Goal: Transaction & Acquisition: Obtain resource

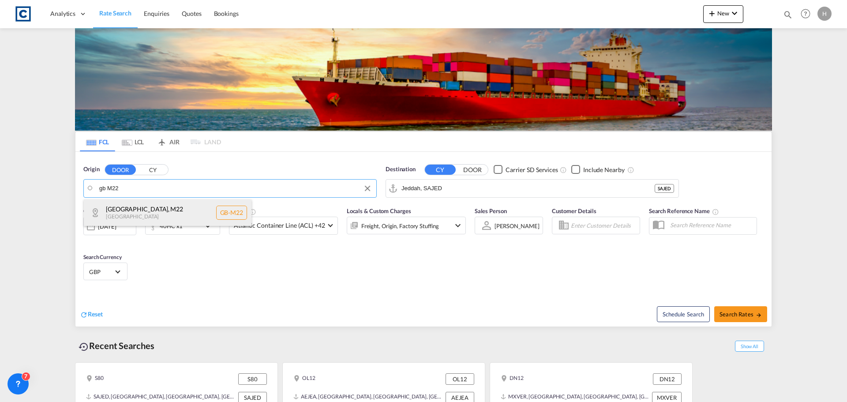
click at [190, 207] on div "[GEOGRAPHIC_DATA] , M22 [GEOGRAPHIC_DATA] [GEOGRAPHIC_DATA]-M22" at bounding box center [168, 212] width 168 height 26
type input "GB-M22, [GEOGRAPHIC_DATA]"
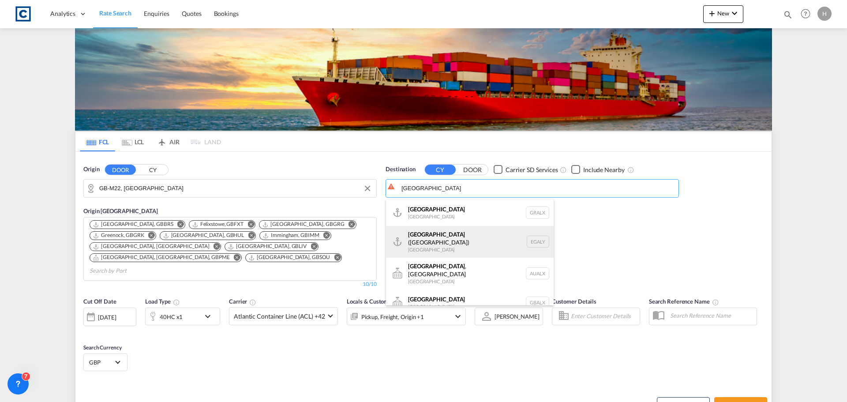
click at [508, 237] on div "Alexandria ([GEOGRAPHIC_DATA]) [GEOGRAPHIC_DATA] EGALY" at bounding box center [470, 242] width 168 height 32
type input "Alexandria ([GEOGRAPHIC_DATA]), EGALY"
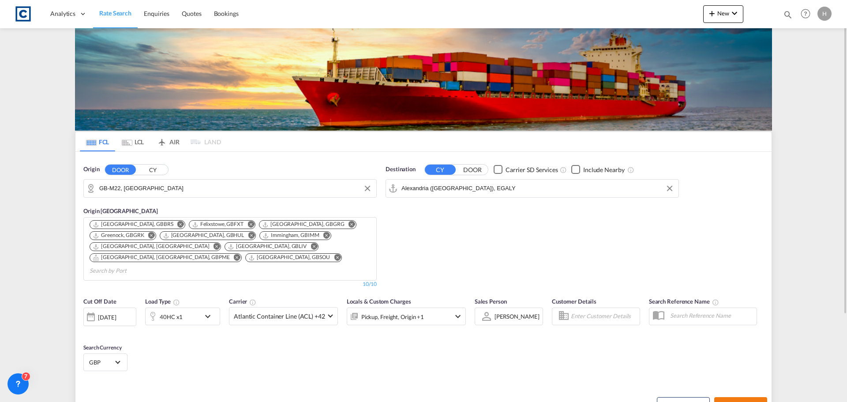
click at [741, 402] on span "Search Rates" at bounding box center [741, 405] width 42 height 7
type input "M22 to EGALY / [DATE]"
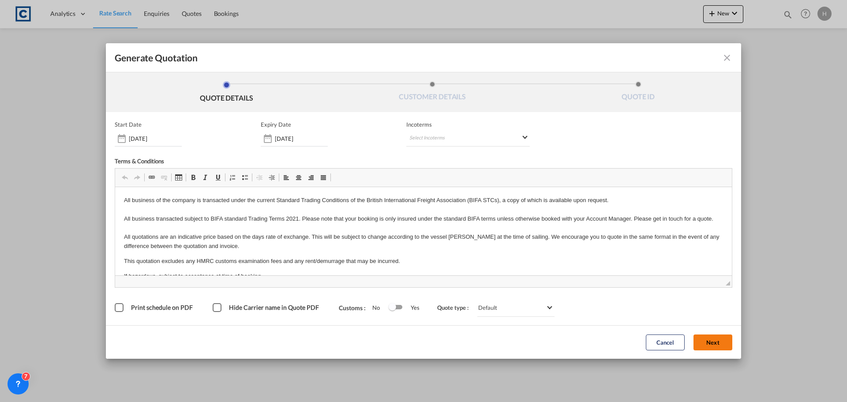
click at [711, 347] on button "Next" at bounding box center [713, 342] width 39 height 16
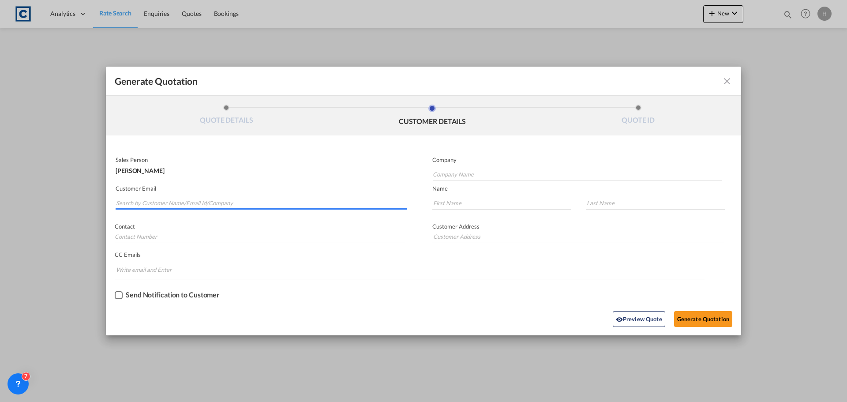
click at [218, 200] on input "Search by Customer Name/Email Id/Company" at bounding box center [261, 202] width 291 height 13
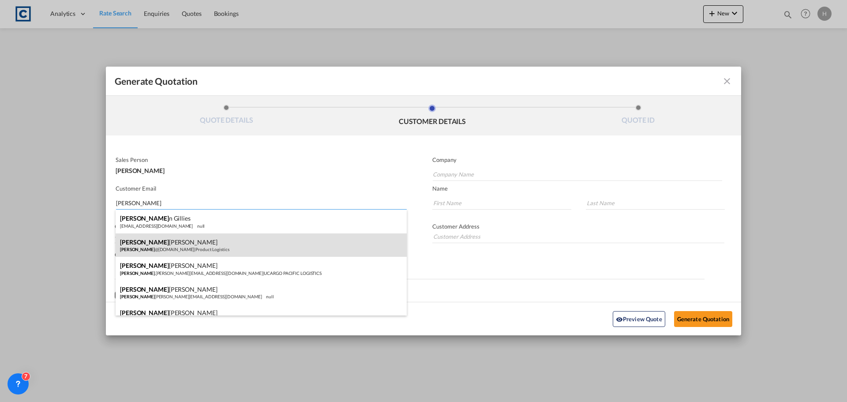
type input "[PERSON_NAME]"
click at [297, 255] on div "[PERSON_NAME] [PERSON_NAME] @[DOMAIN_NAME] | Product Logistics" at bounding box center [261, 245] width 291 height 24
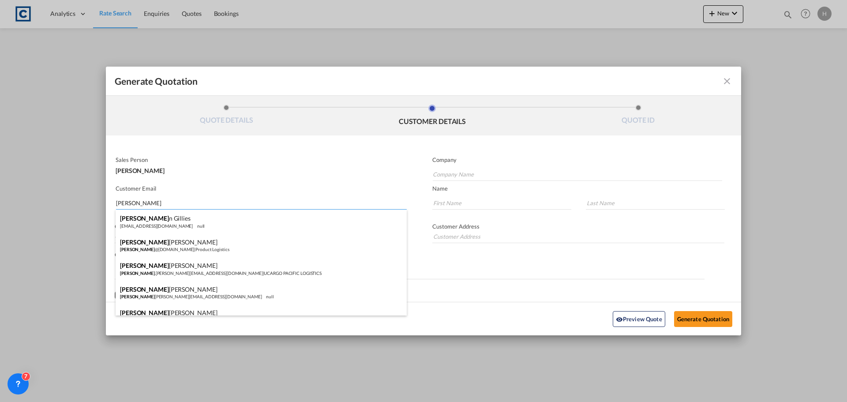
type input "Product Logistics"
type input "[PERSON_NAME][EMAIL_ADDRESS][DOMAIN_NAME]"
type input "[PERSON_NAME]"
type input "Office [STREET_ADDRESS]"
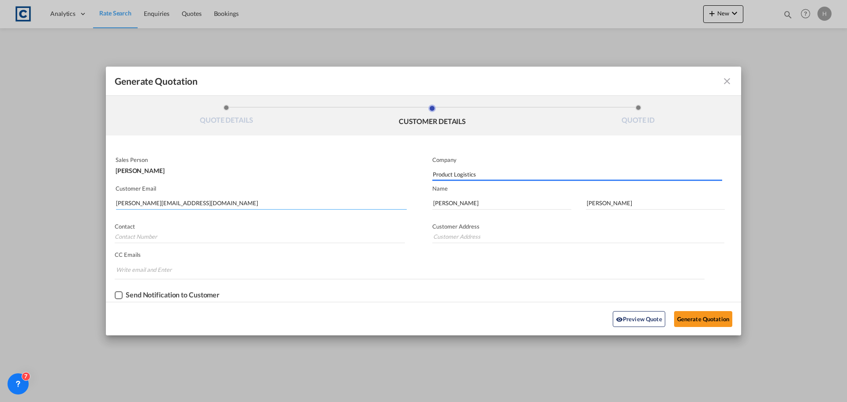
drag, startPoint x: 243, startPoint y: 200, endPoint x: 111, endPoint y: 198, distance: 132.0
click at [112, 195] on div "Customer Email [PERSON_NAME][EMAIL_ADDRESS][DOMAIN_NAME]" at bounding box center [265, 198] width 318 height 32
type input "Office [STREET_ADDRESS]"
type input "[PERSON_NAME]"
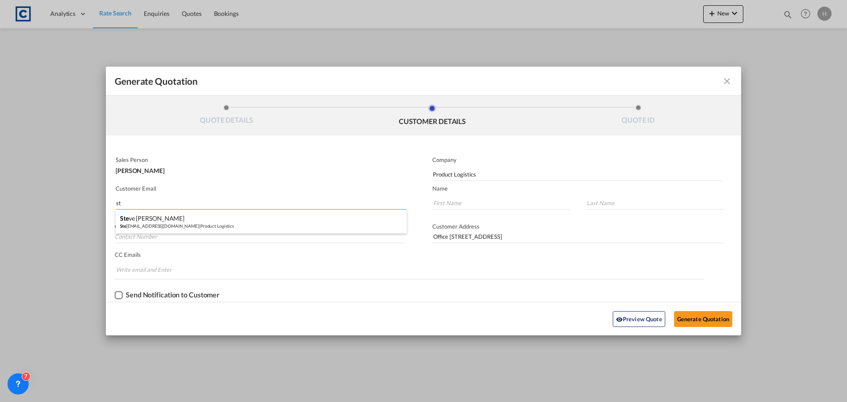
type input "s"
drag, startPoint x: 510, startPoint y: 170, endPoint x: 406, endPoint y: 178, distance: 104.4
click at [406, 178] on div "Sales Person [PERSON_NAME] Company Product Logistics Customer Email Name Contac…" at bounding box center [423, 227] width 635 height 149
drag, startPoint x: 642, startPoint y: 238, endPoint x: 316, endPoint y: 224, distance: 326.8
click at [316, 224] on div "Sales Person [PERSON_NAME] Company Customer Email Name Contact Customer Address…" at bounding box center [423, 227] width 635 height 149
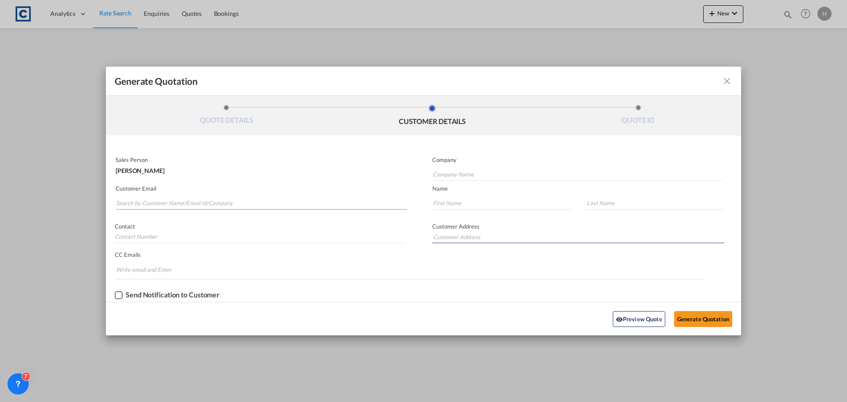
click at [165, 199] on input "Search by Customer Name/Email Id/Company" at bounding box center [261, 202] width 291 height 13
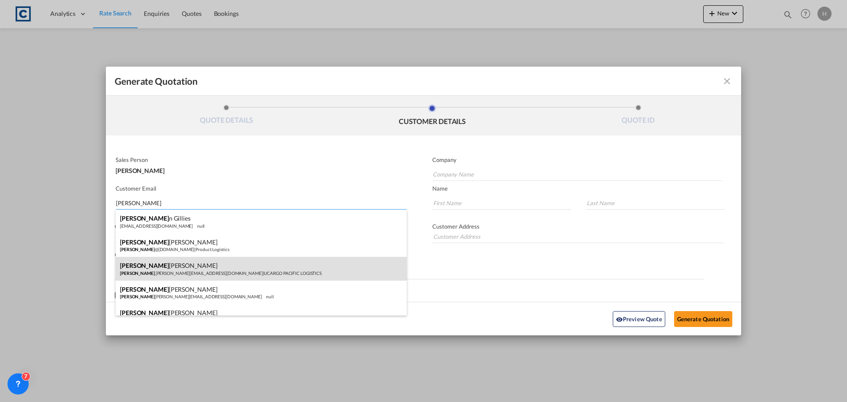
type input "[PERSON_NAME]"
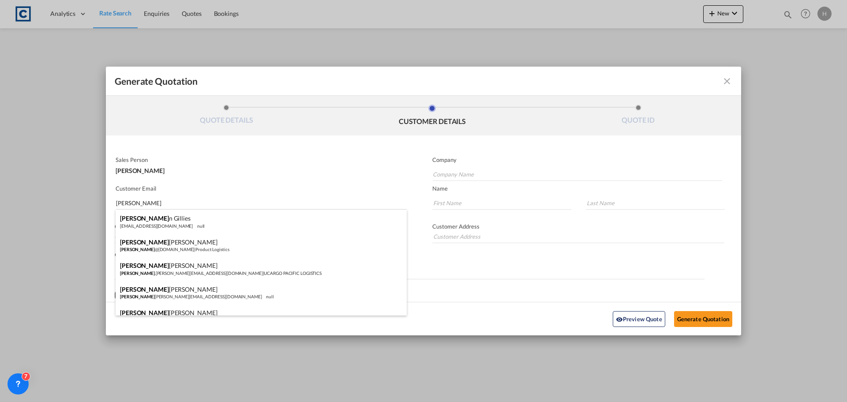
drag, startPoint x: 283, startPoint y: 270, endPoint x: 566, endPoint y: 312, distance: 286.3
click at [285, 270] on div "[PERSON_NAME] [PERSON_NAME] .[PERSON_NAME][EMAIL_ADDRESS][DOMAIN_NAME] | UCARGO…" at bounding box center [261, 269] width 291 height 24
type input "UCARGO PACIFIC LOGISTICS"
type input "[PERSON_NAME][DOMAIN_NAME][EMAIL_ADDRESS][PERSON_NAME][DOMAIN_NAME]"
type input "[PERSON_NAME]"
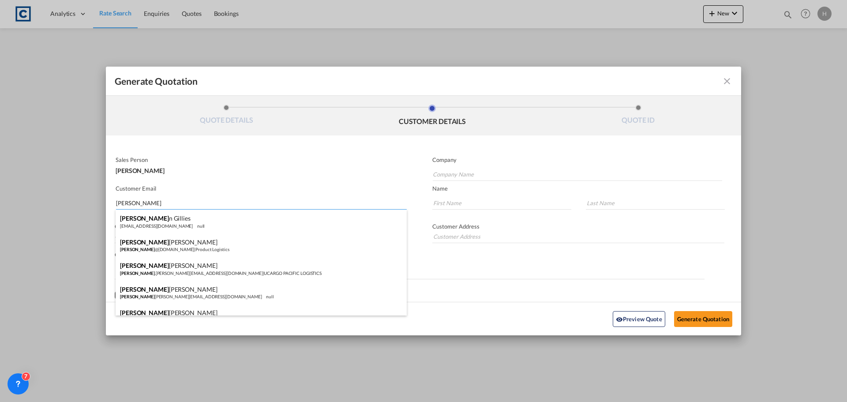
type input "[PERSON_NAME]"
type input "[STREET_ADDRESS]"
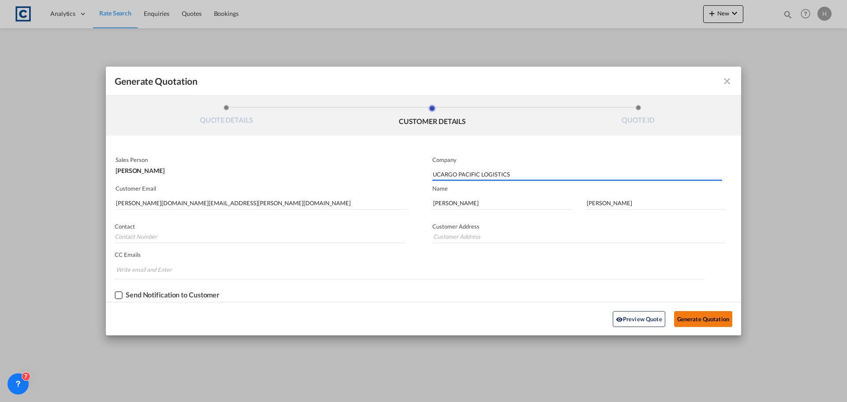
click at [711, 322] on button "Generate Quotation" at bounding box center [703, 319] width 58 height 16
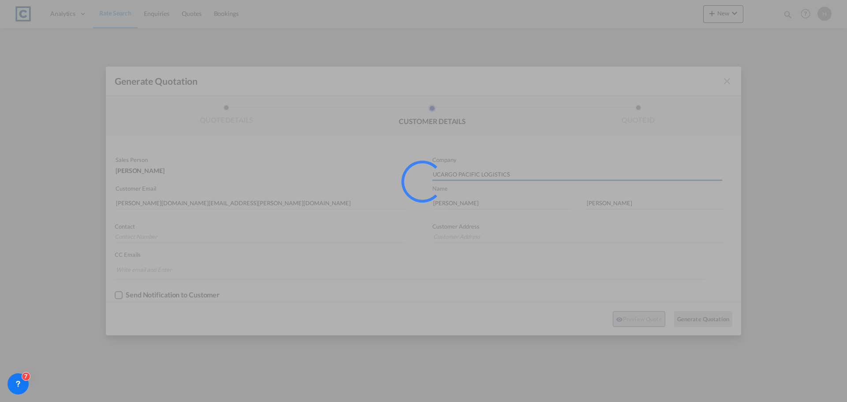
type input "[STREET_ADDRESS]"
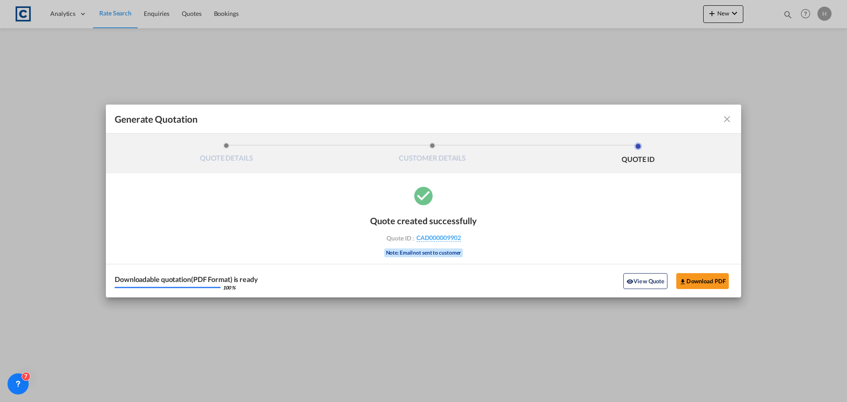
drag, startPoint x: 641, startPoint y: 286, endPoint x: 538, endPoint y: 275, distance: 103.4
click at [641, 286] on button "View Quote" at bounding box center [646, 281] width 44 height 16
